Goal: Task Accomplishment & Management: Use online tool/utility

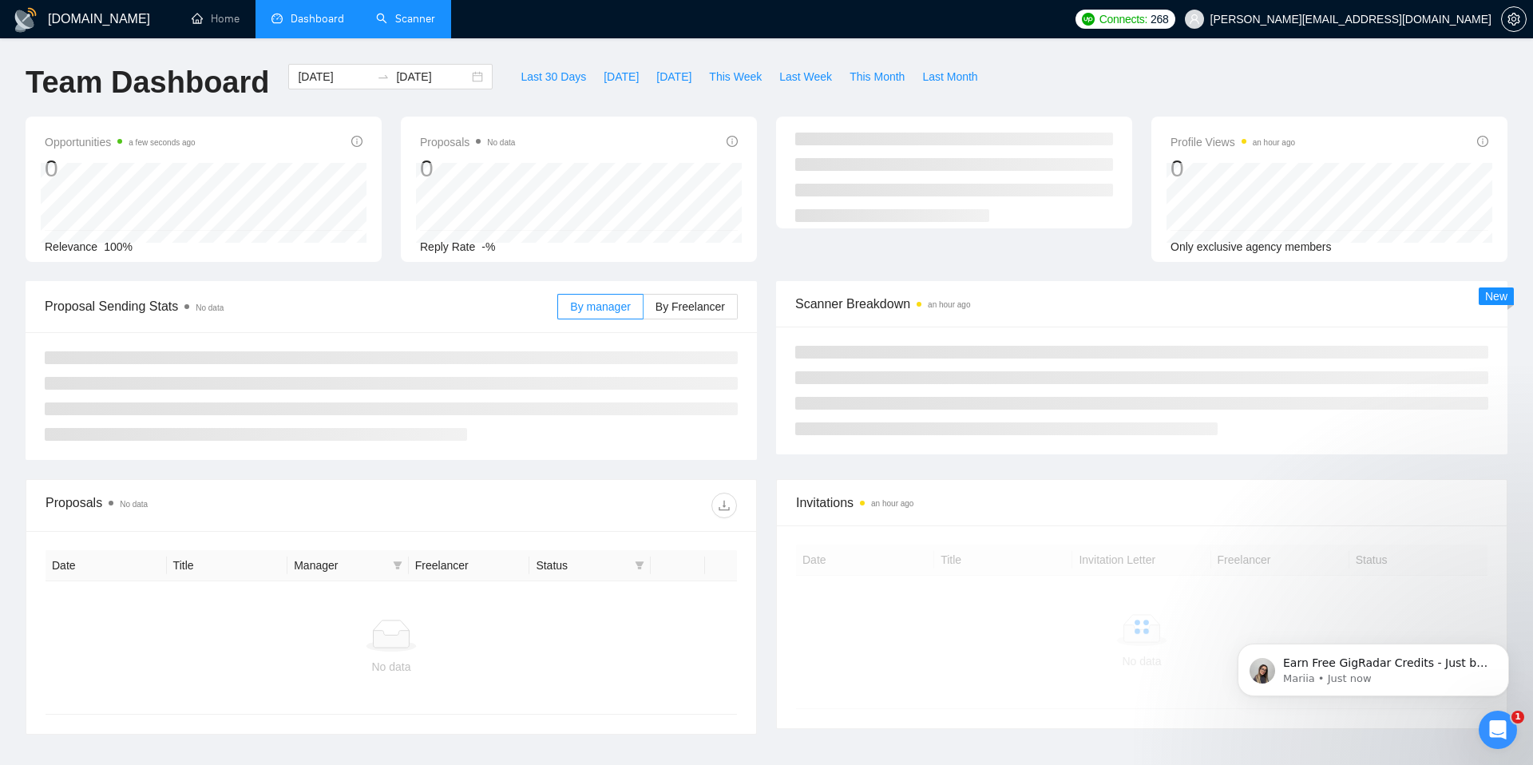
click at [382, 26] on link "Scanner" at bounding box center [405, 19] width 59 height 14
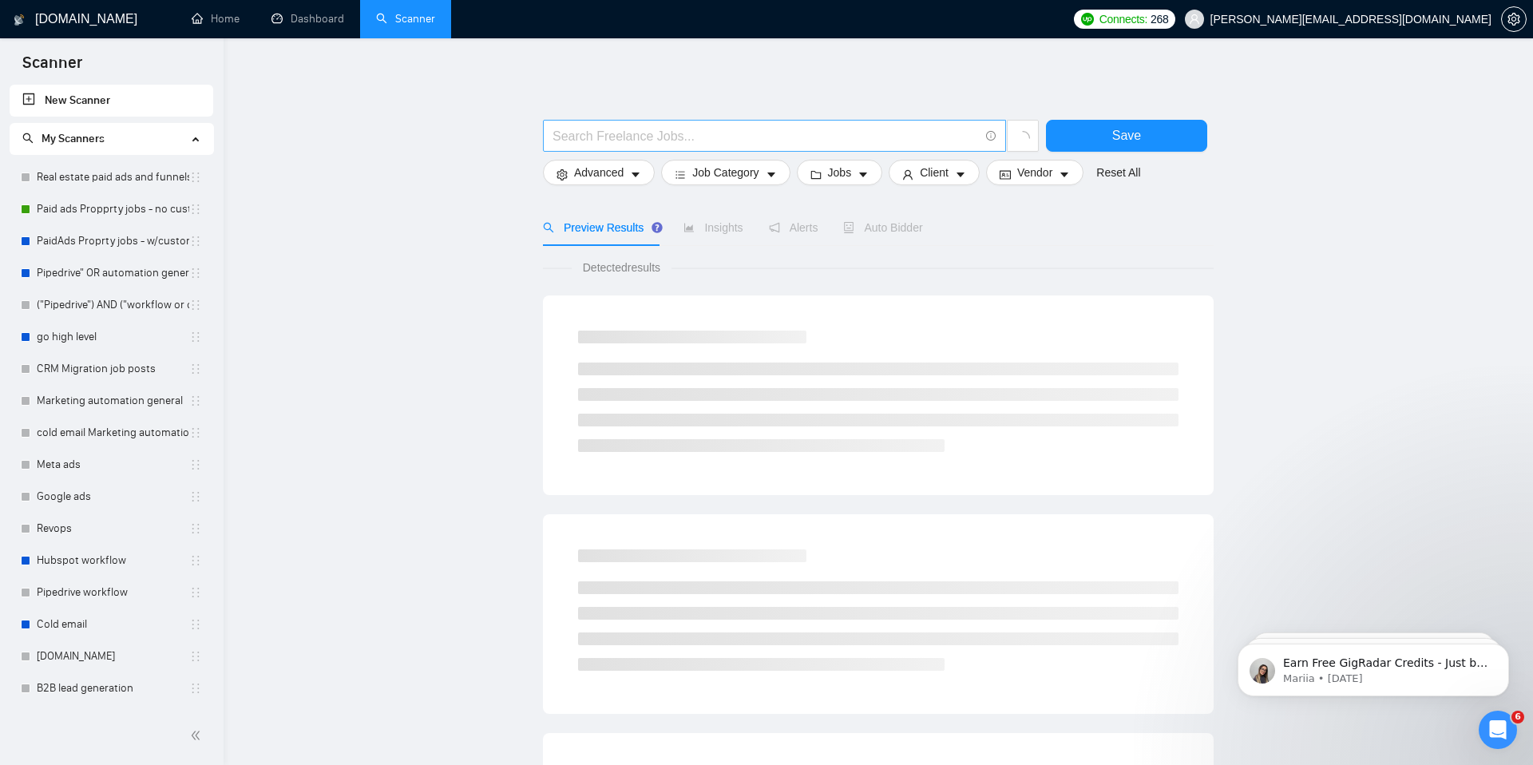
click at [815, 129] on input "text" at bounding box center [766, 136] width 426 height 20
type input "zoho crm"
click at [1180, 136] on button "Save" at bounding box center [1126, 136] width 161 height 32
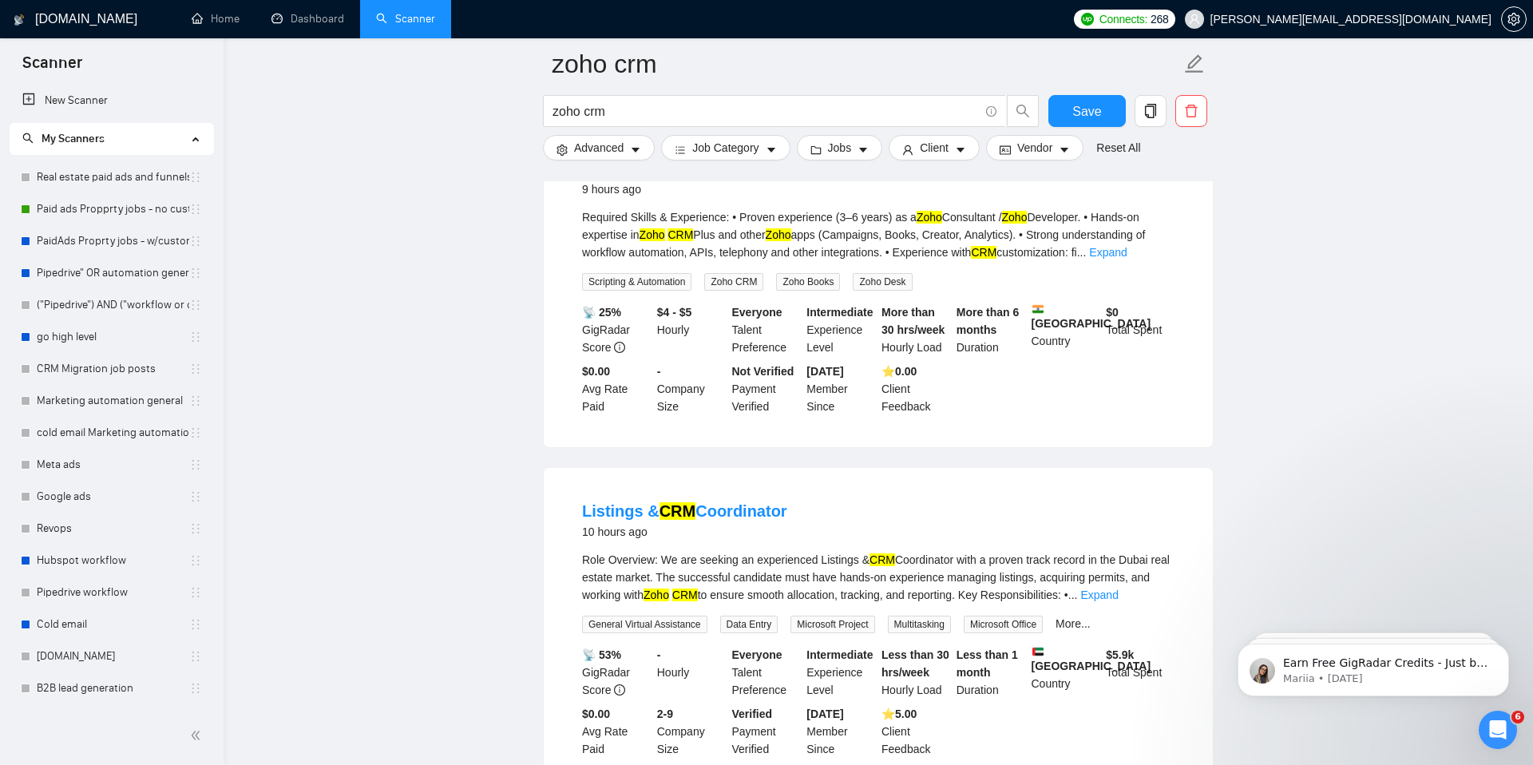
scroll to position [3251, 0]
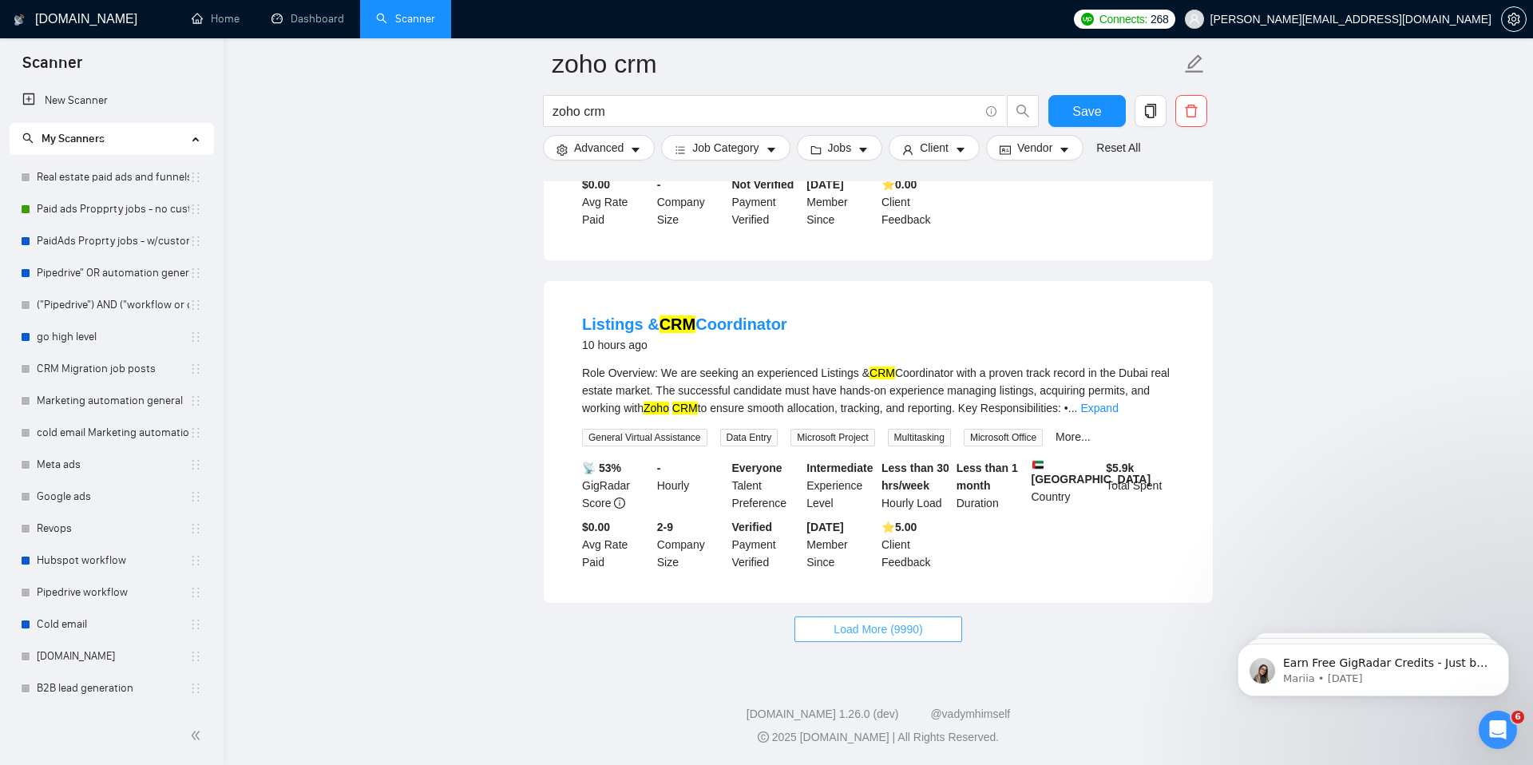
click at [882, 628] on span "Load More (9990)" at bounding box center [878, 630] width 89 height 18
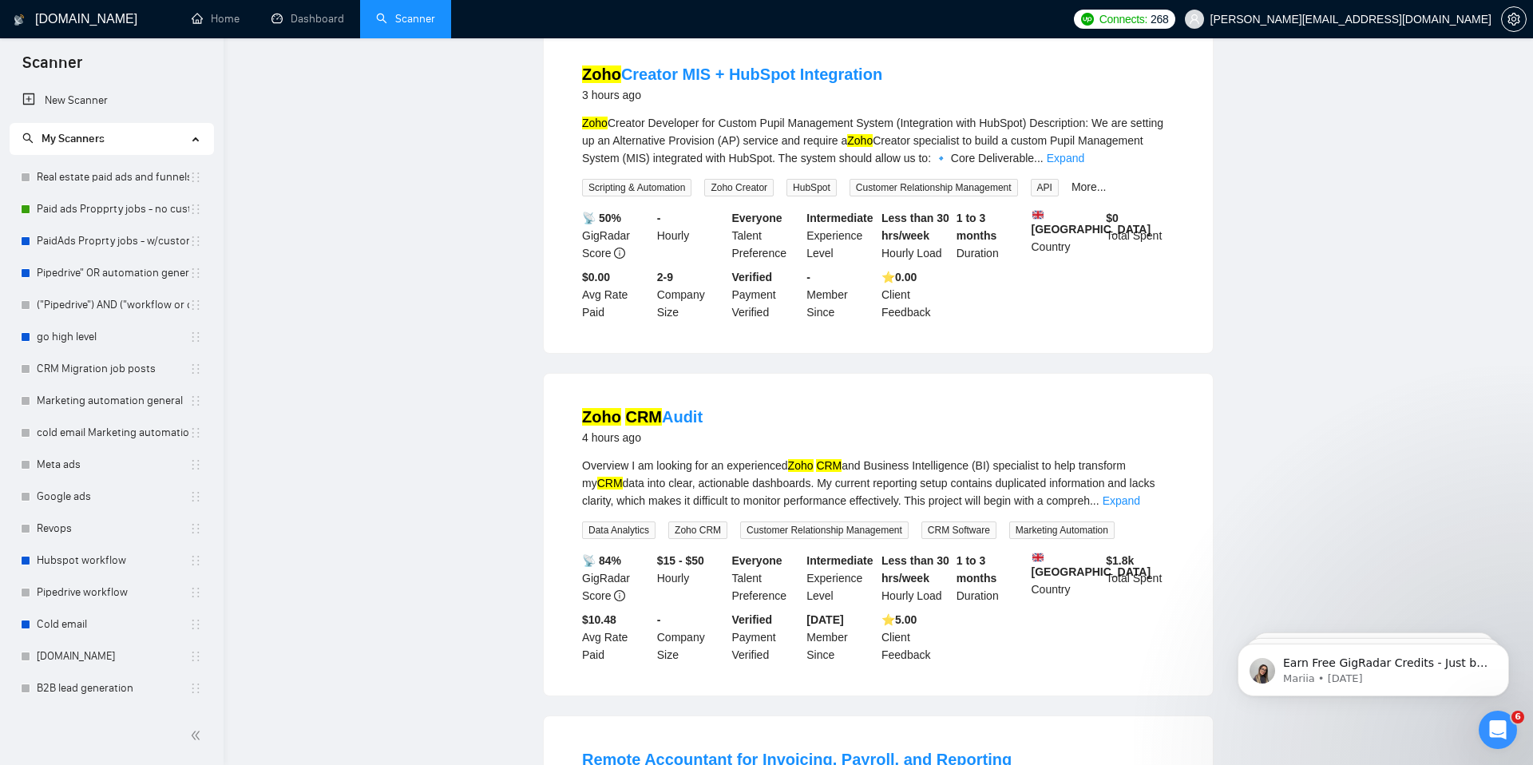
scroll to position [0, 0]
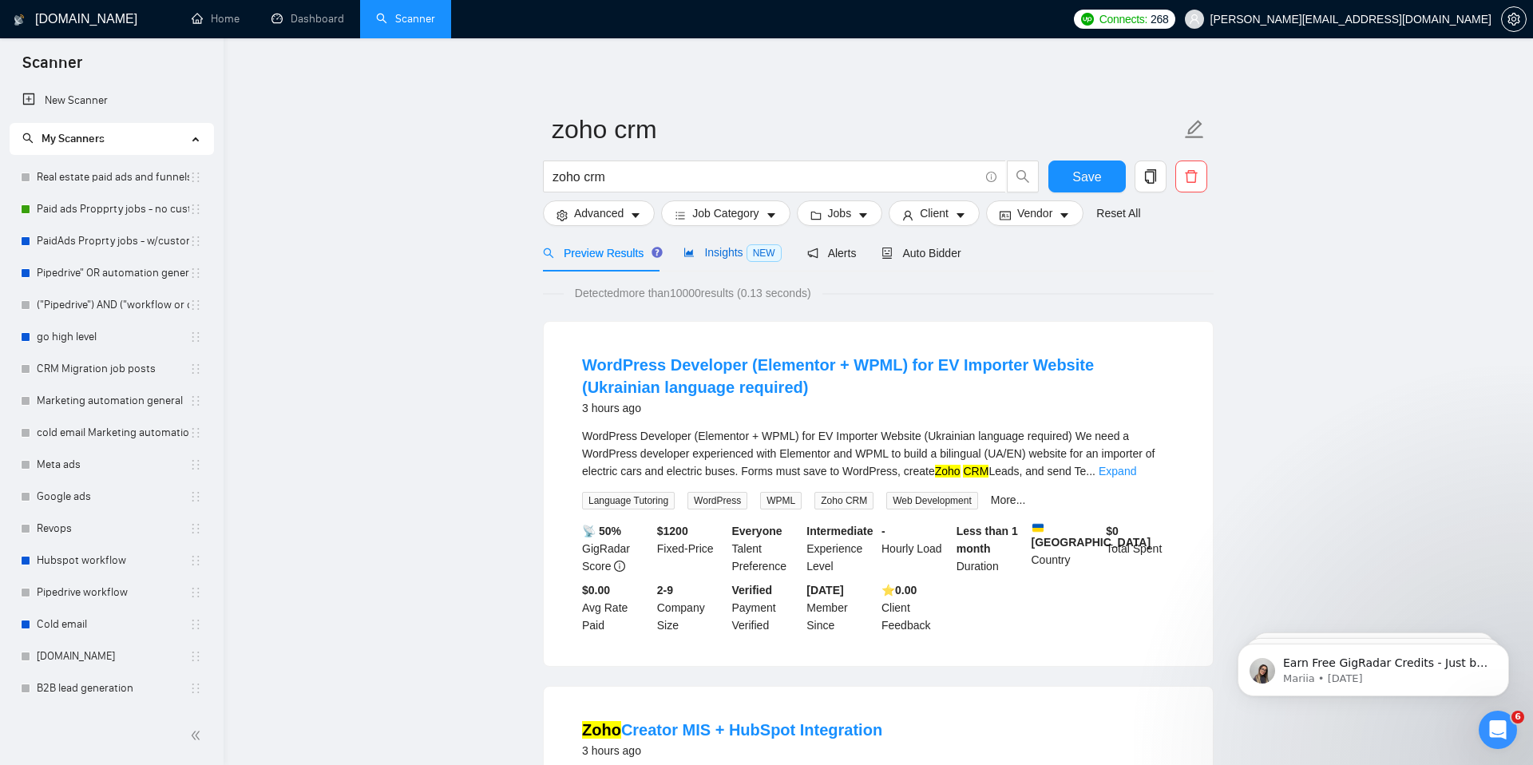
click at [724, 256] on span "Insights NEW" at bounding box center [732, 252] width 97 height 13
